Goal: Check status: Check status

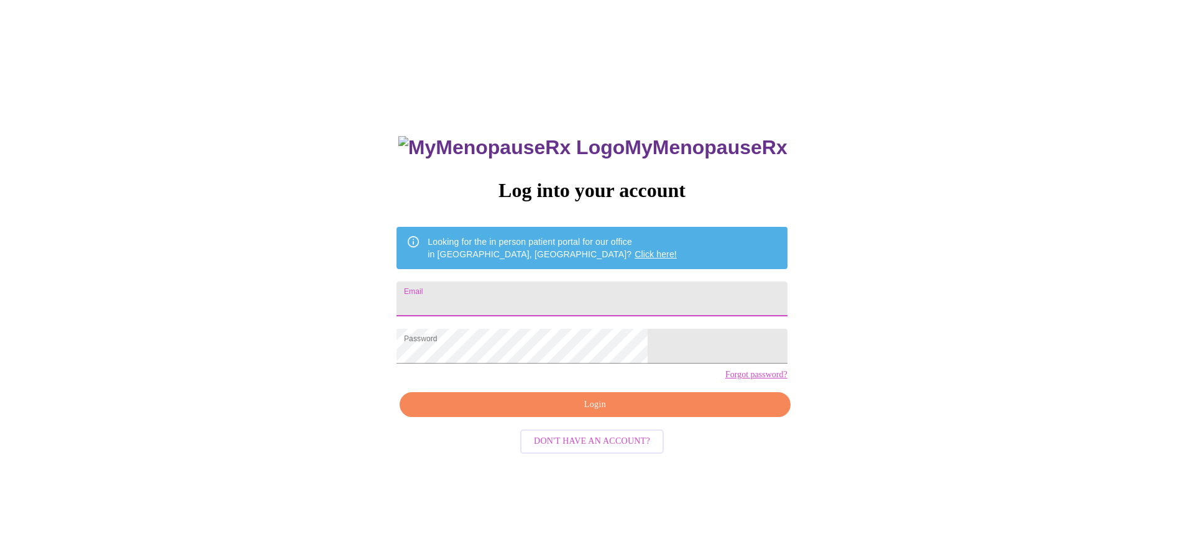
click at [566, 294] on input "Email" at bounding box center [592, 299] width 390 height 35
type input "[EMAIL_ADDRESS][DOMAIN_NAME]"
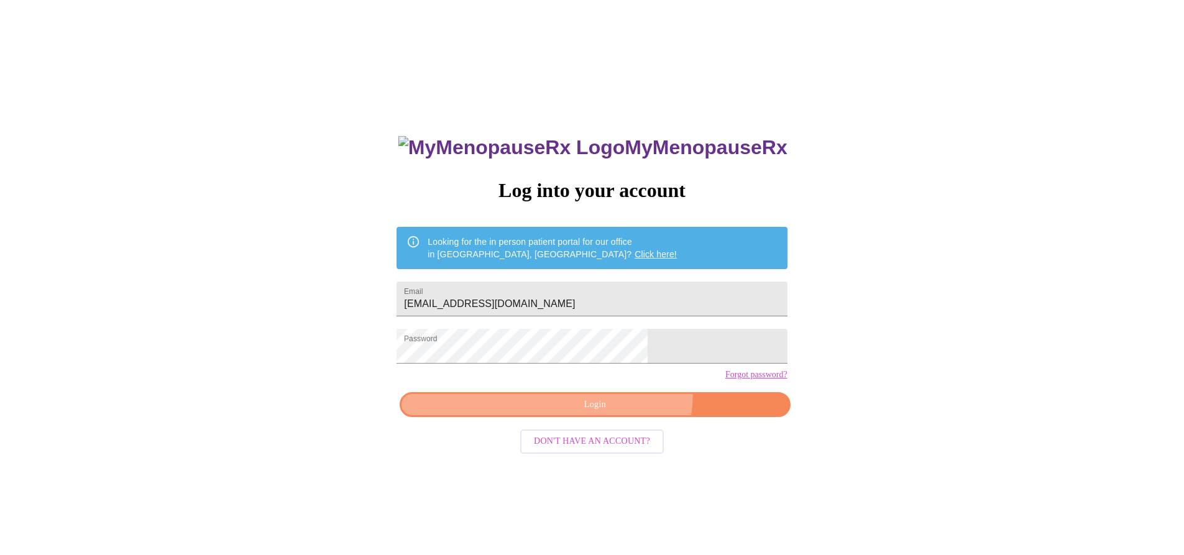
click at [616, 414] on button "Login" at bounding box center [595, 404] width 390 height 25
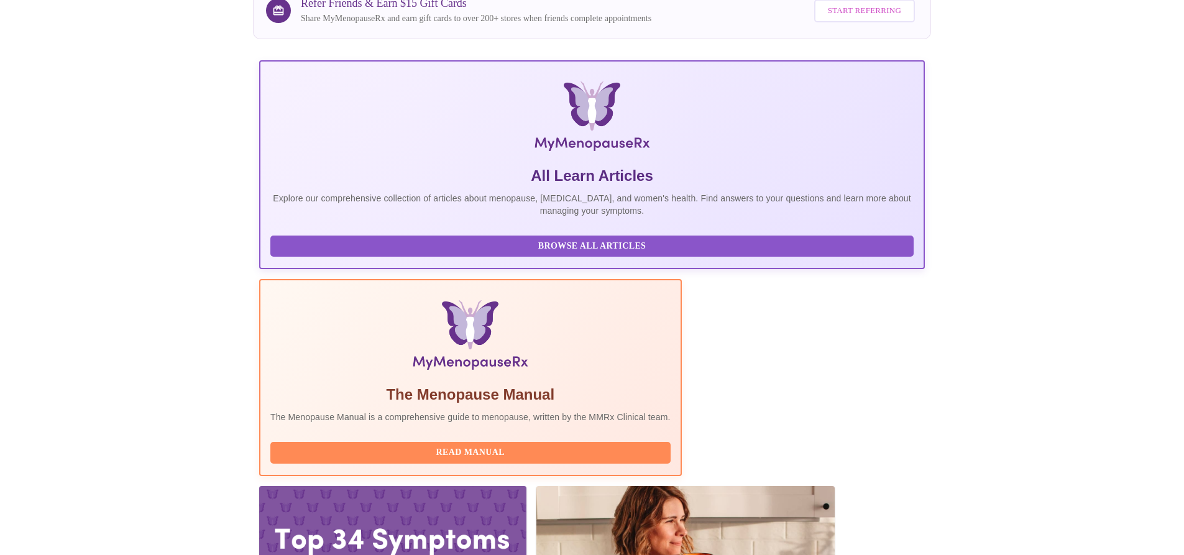
scroll to position [126, 0]
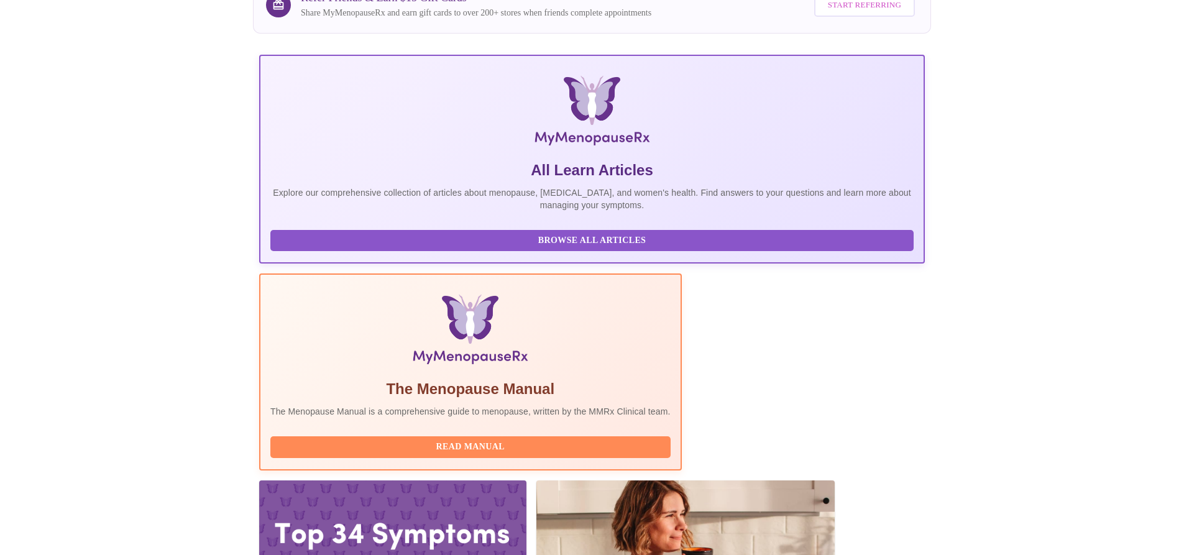
scroll to position [126, 0]
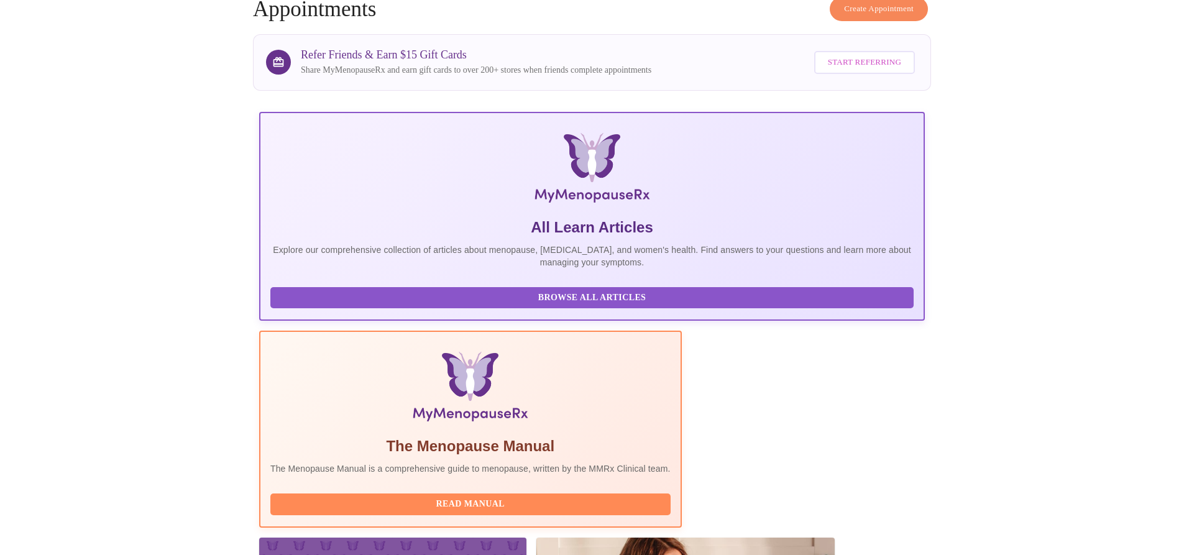
scroll to position [126, 0]
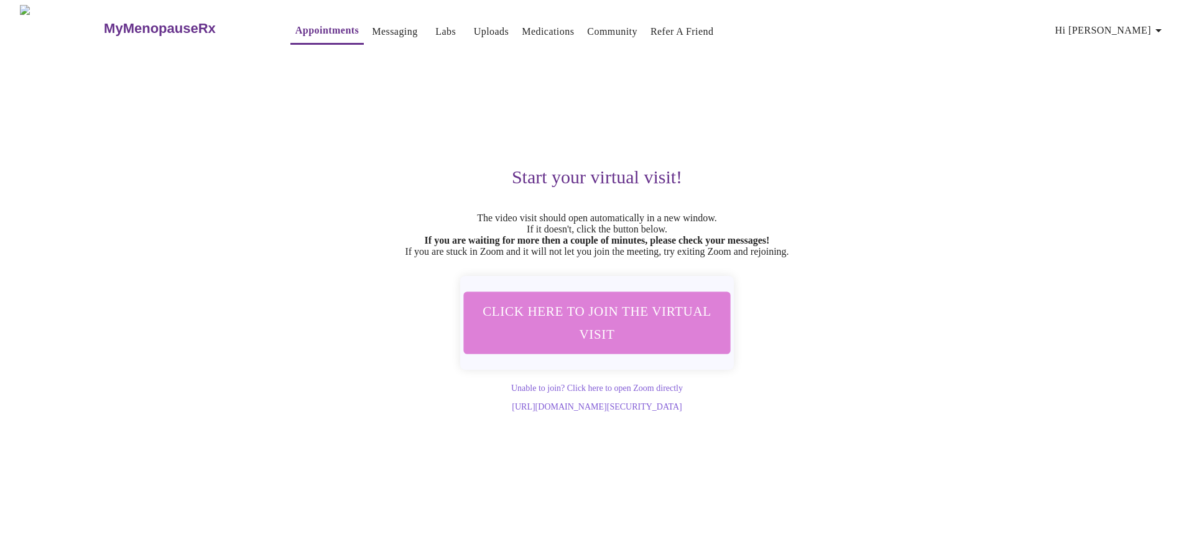
click at [604, 339] on span "Click here to join the virtual visit" at bounding box center [597, 323] width 234 height 46
